Goal: Check status

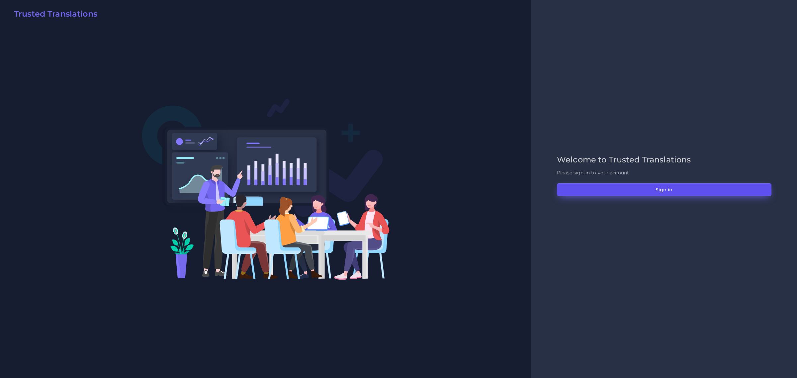
click at [654, 188] on button "Sign in" at bounding box center [664, 189] width 214 height 13
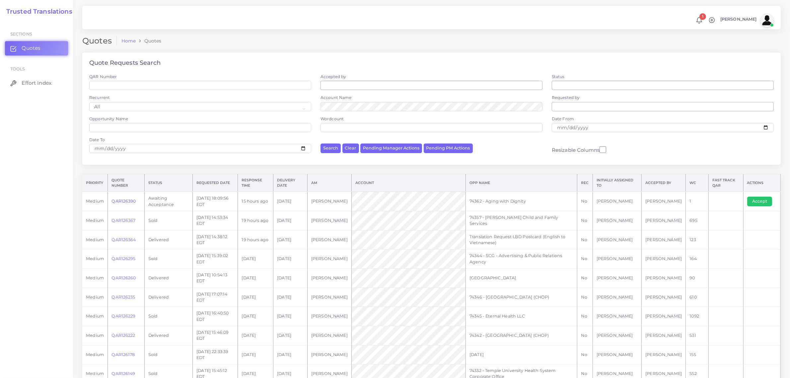
click at [123, 201] on link "QAR126390" at bounding box center [124, 200] width 24 height 5
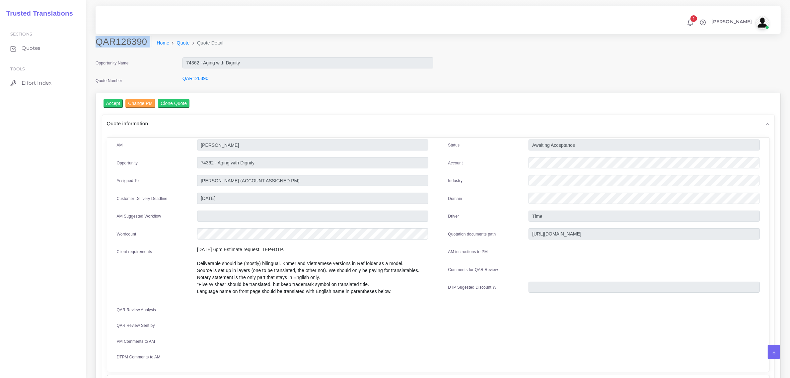
drag, startPoint x: 97, startPoint y: 41, endPoint x: 133, endPoint y: 49, distance: 37.3
click at [133, 49] on div "QAR126390 Home Quote Quote Detail" at bounding box center [351, 45] width 521 height 19
copy div "QAR126390"
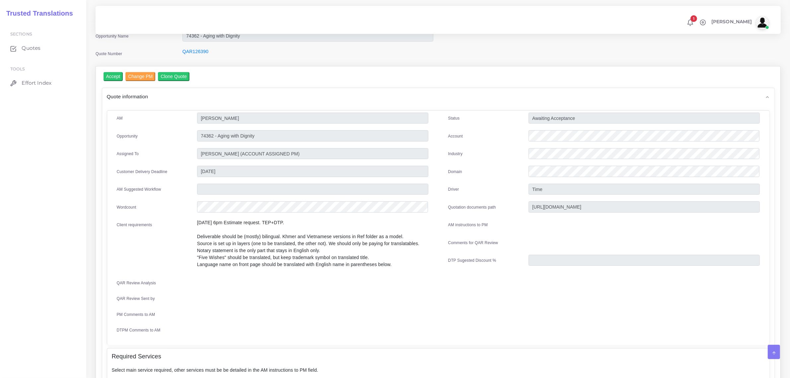
scroll to position [41, 0]
